Goal: Find specific page/section: Find specific page/section

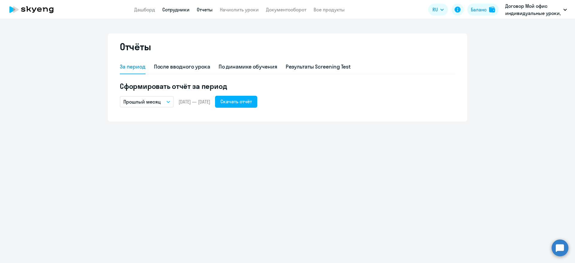
click at [171, 9] on link "Сотрудники" at bounding box center [175, 10] width 27 height 6
select select "30"
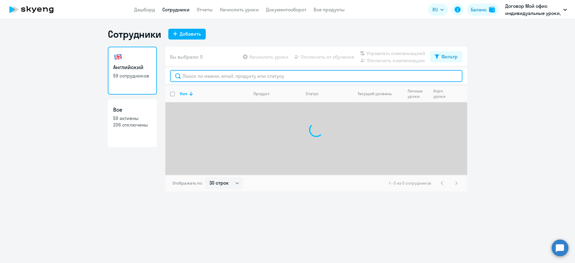
click at [196, 76] on input "text" at bounding box center [316, 76] width 292 height 12
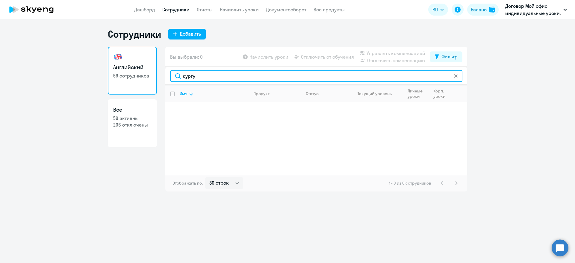
drag, startPoint x: 201, startPoint y: 75, endPoint x: 135, endPoint y: 77, distance: 65.9
click at [135, 77] on div "Английский 59 сотрудников Все 59 активны 206 отключены Вы выбрали: 0 Начислить …" at bounding box center [287, 119] width 359 height 145
drag, startPoint x: 220, startPoint y: 74, endPoint x: 145, endPoint y: 77, distance: 75.2
click at [145, 77] on div "Английский 59 сотрудников Все 59 активны 206 отключены Вы выбрали: 0 Начислить …" at bounding box center [287, 119] width 359 height 145
type input "фрум"
